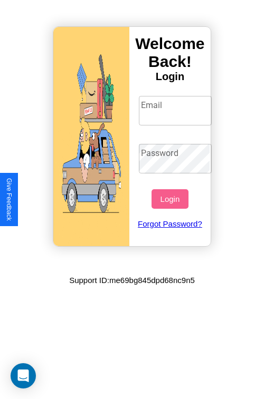
click at [176, 110] on input "Email" at bounding box center [175, 111] width 73 height 30
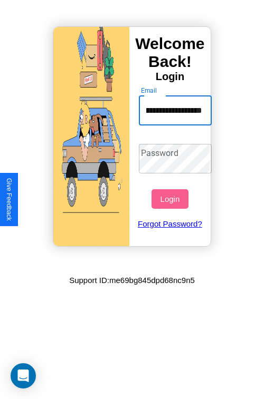
scroll to position [0, 56]
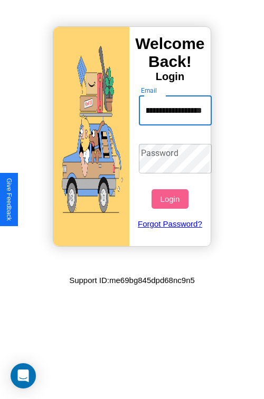
type input "**********"
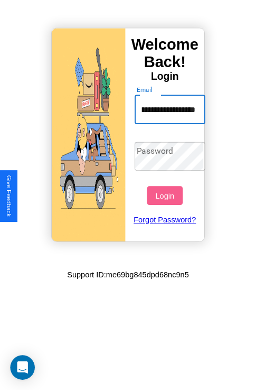
scroll to position [0, 0]
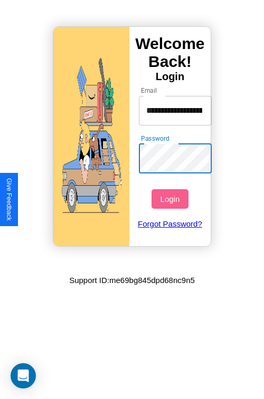
click at [171, 199] on button "Login" at bounding box center [169, 199] width 36 height 20
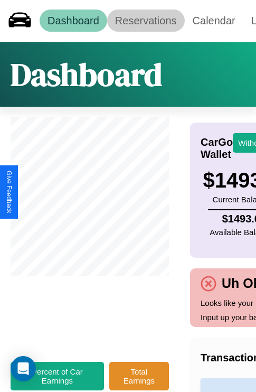
click at [146, 21] on link "Reservations" at bounding box center [146, 20] width 78 height 22
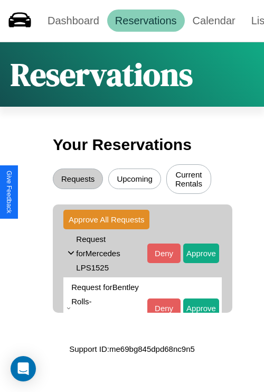
click at [135, 180] on button "Upcoming" at bounding box center [134, 178] width 53 height 21
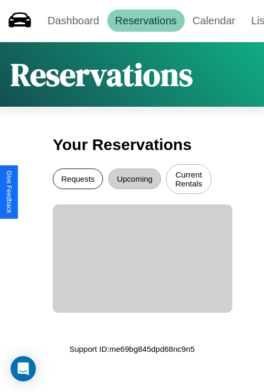
click at [78, 180] on button "Requests" at bounding box center [78, 178] width 50 height 21
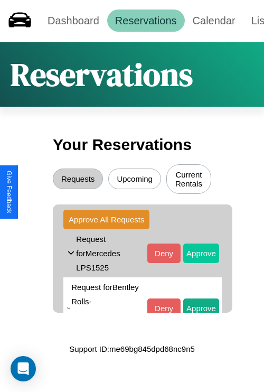
click at [193, 254] on button "Approve" at bounding box center [201, 253] width 36 height 20
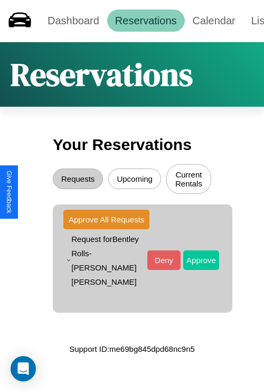
click at [193, 254] on button "Approve" at bounding box center [201, 260] width 36 height 20
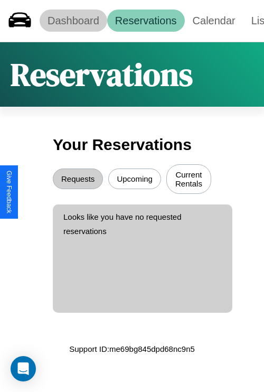
click at [73, 21] on link "Dashboard" at bounding box center [74, 20] width 68 height 22
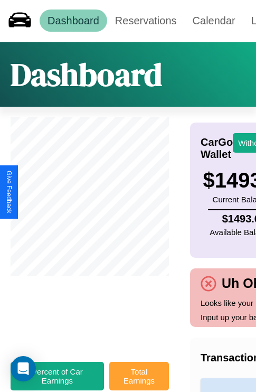
click at [139, 381] on button "Total Earnings" at bounding box center [139, 375] width 60 height 28
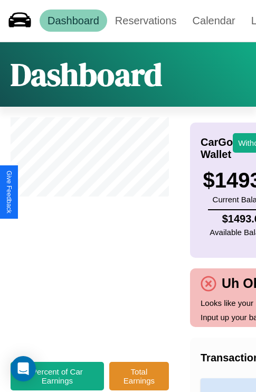
scroll to position [0, 32]
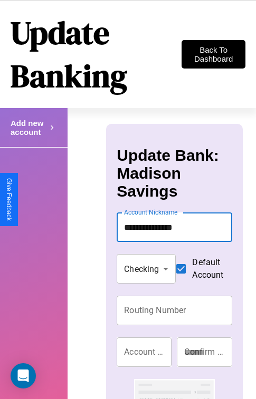
type input "**********"
